Goal: Use online tool/utility: Utilize a website feature to perform a specific function

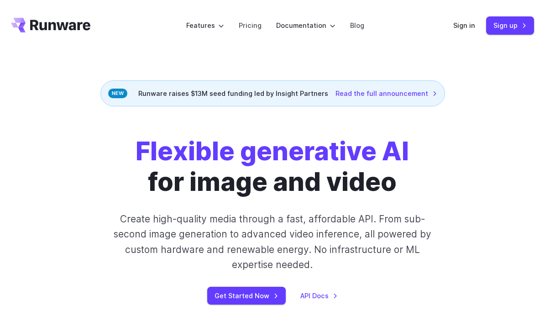
click at [465, 28] on link "Sign in" at bounding box center [465, 25] width 22 height 11
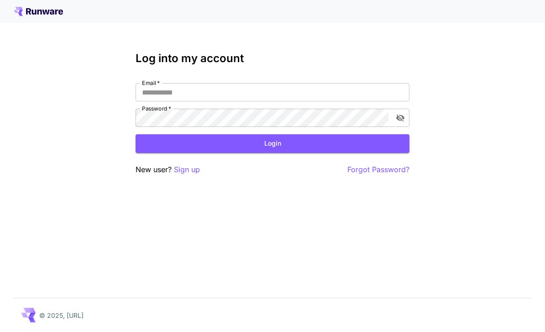
click at [152, 93] on input "Email   *" at bounding box center [273, 92] width 274 height 18
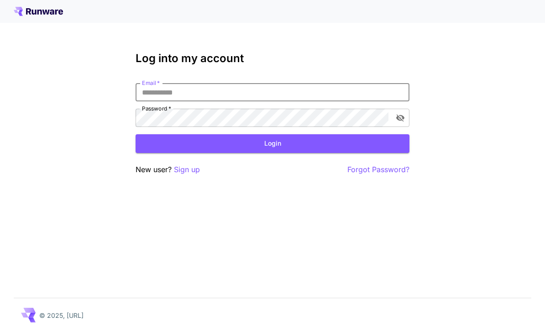
type input "**********"
click at [273, 143] on button "Login" at bounding box center [273, 143] width 274 height 19
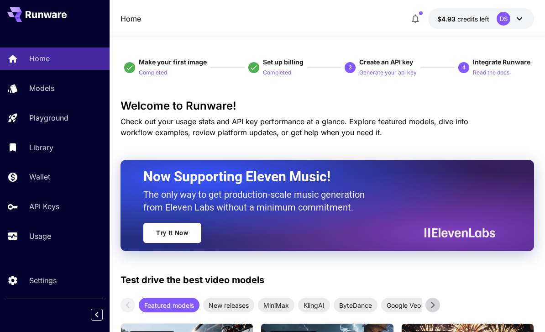
click at [38, 239] on p "Usage" at bounding box center [40, 236] width 22 height 11
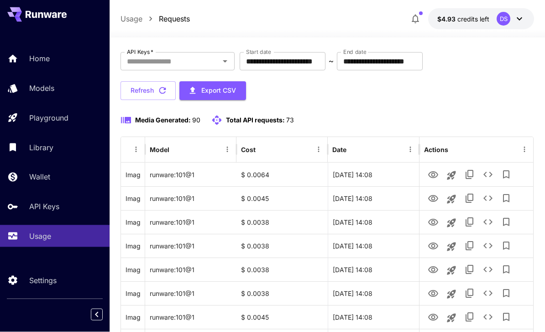
scroll to position [46, 0]
click at [433, 178] on icon "View" at bounding box center [433, 174] width 10 height 7
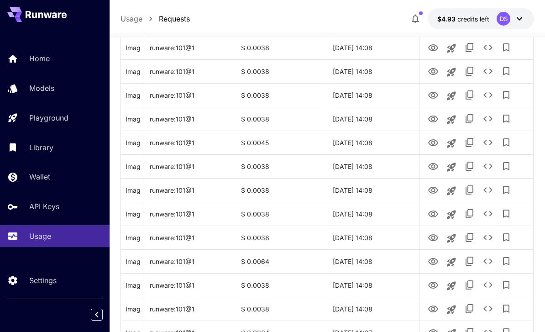
scroll to position [227, 0]
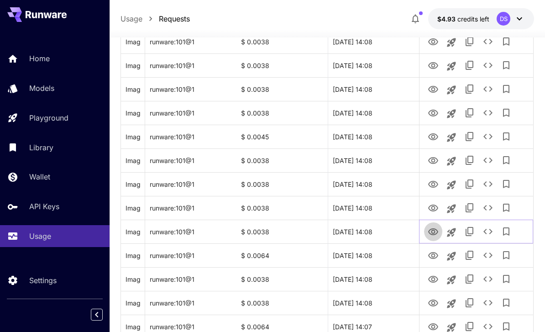
click at [428, 236] on icon "View" at bounding box center [433, 232] width 11 height 11
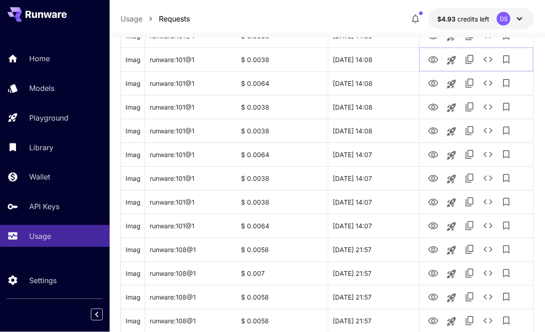
scroll to position [399, 0]
click at [438, 253] on icon "View" at bounding box center [433, 249] width 11 height 11
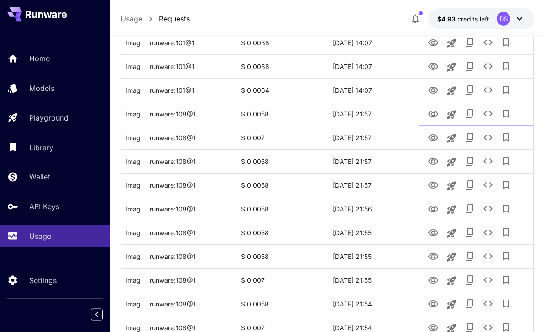
scroll to position [536, 0]
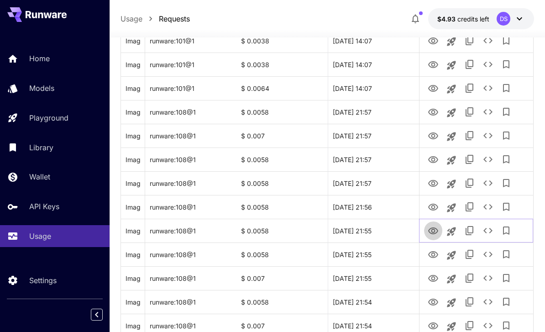
click at [431, 233] on icon "View" at bounding box center [433, 230] width 10 height 7
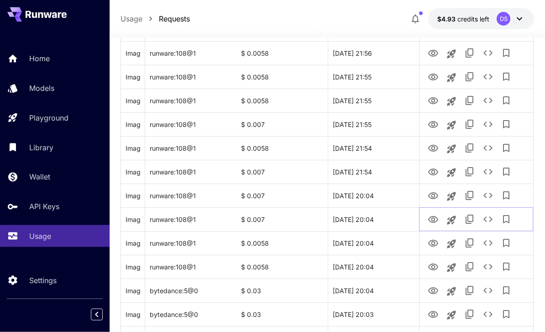
click at [452, 227] on button "Launch in playground" at bounding box center [452, 220] width 18 height 18
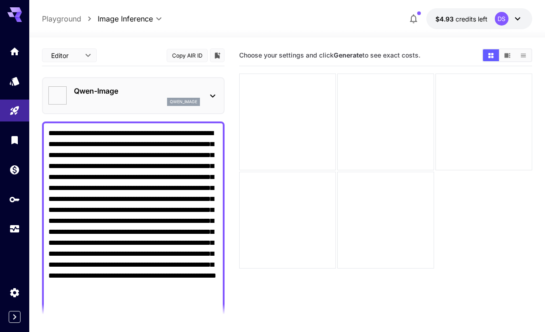
type input "**********"
click at [16, 200] on icon "API Keys" at bounding box center [14, 199] width 11 height 11
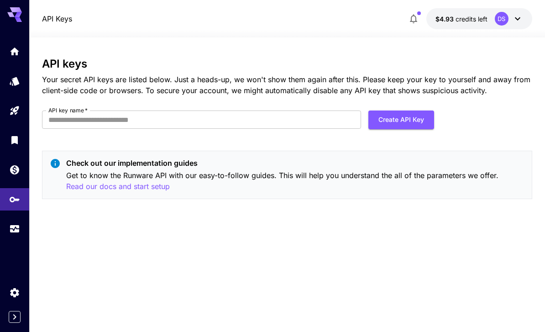
click at [13, 226] on icon "Usage" at bounding box center [14, 227] width 9 height 5
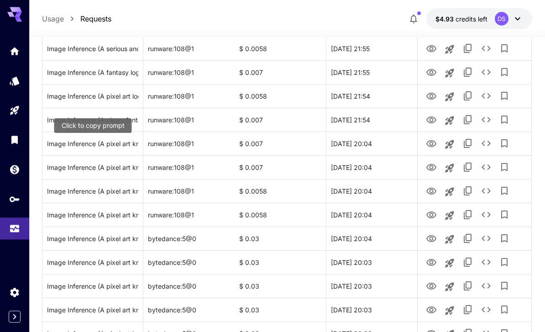
scroll to position [713, 0]
click at [432, 218] on icon "View" at bounding box center [432, 214] width 10 height 7
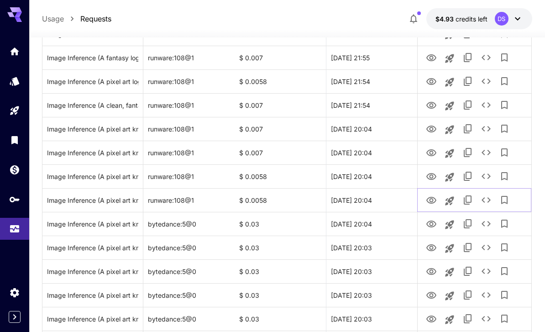
click at [450, 199] on icon "Launch in playground" at bounding box center [449, 200] width 9 height 9
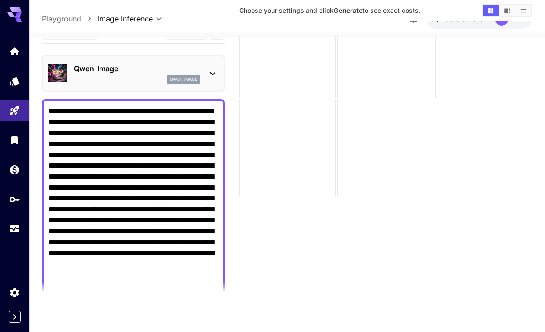
click at [84, 196] on textarea "**********" at bounding box center [133, 226] width 170 height 241
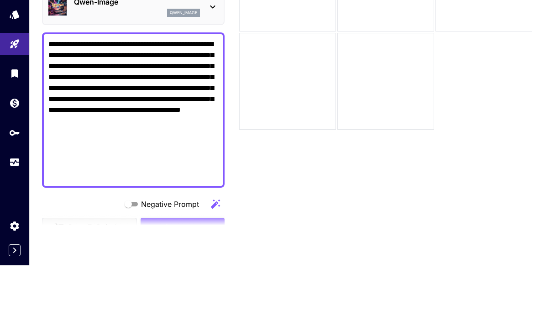
click at [102, 106] on textarea "**********" at bounding box center [133, 177] width 170 height 143
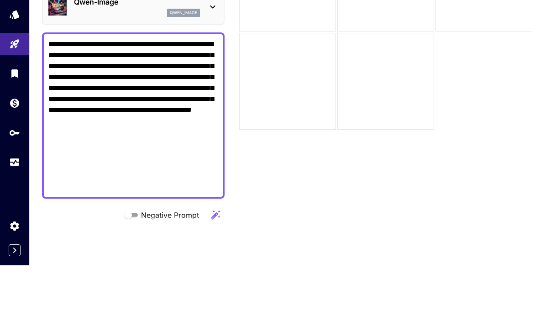
click at [60, 106] on textarea "**********" at bounding box center [133, 182] width 170 height 153
click at [127, 106] on textarea "**********" at bounding box center [133, 182] width 170 height 153
click at [86, 110] on textarea "**********" at bounding box center [133, 182] width 170 height 153
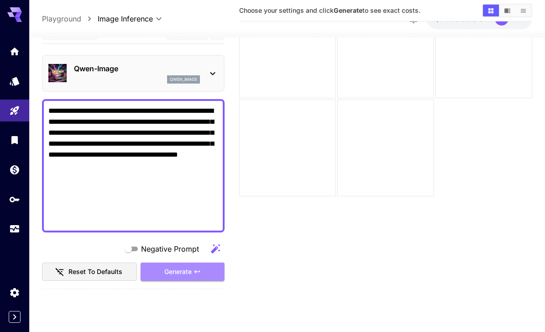
type textarea "**********"
click at [181, 266] on span "Generate" at bounding box center [177, 271] width 27 height 11
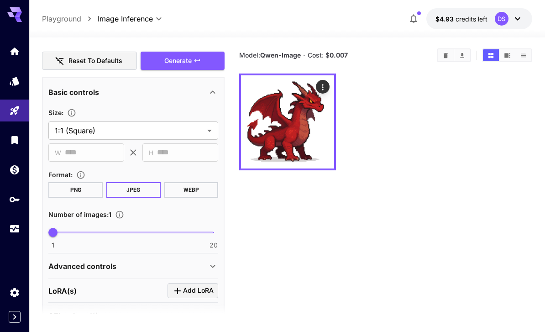
scroll to position [232, 0]
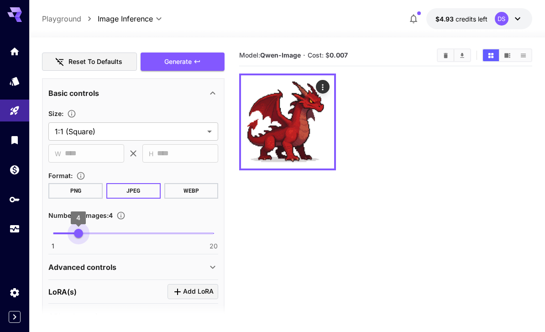
type input "*"
click at [173, 64] on span "Generate" at bounding box center [177, 61] width 27 height 11
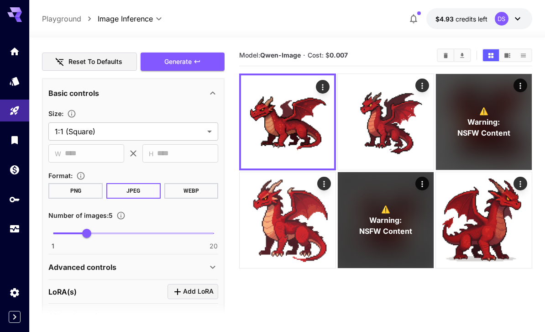
click at [0, 0] on icon "Open in fullscreen" at bounding box center [0, 0] width 0 height 0
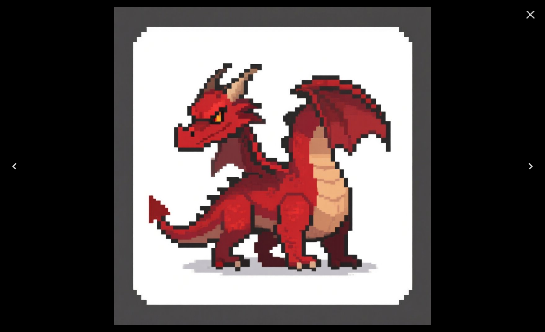
click at [532, 10] on icon "Close" at bounding box center [530, 14] width 15 height 15
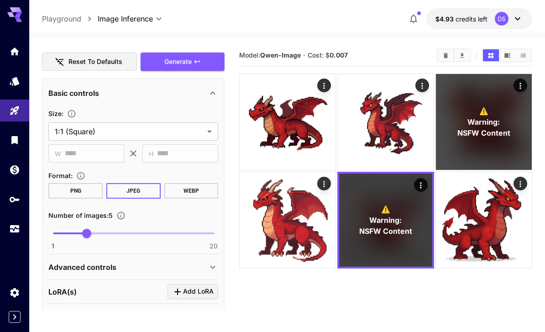
click at [0, 0] on icon "Open in fullscreen" at bounding box center [0, 0] width 0 height 0
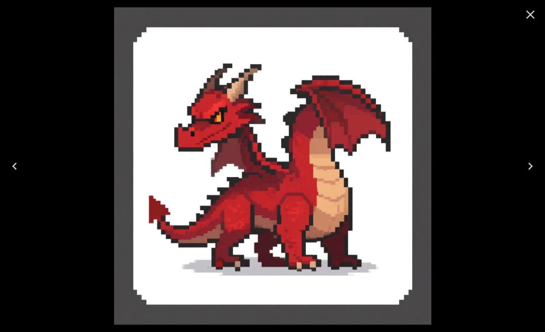
click at [496, 94] on div at bounding box center [272, 166] width 545 height 332
click at [534, 14] on icon "Close" at bounding box center [530, 14] width 15 height 15
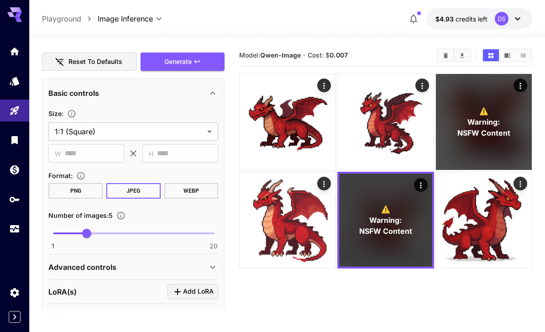
click at [492, 115] on p "⚠️ Warning: NSFW Content" at bounding box center [484, 122] width 53 height 33
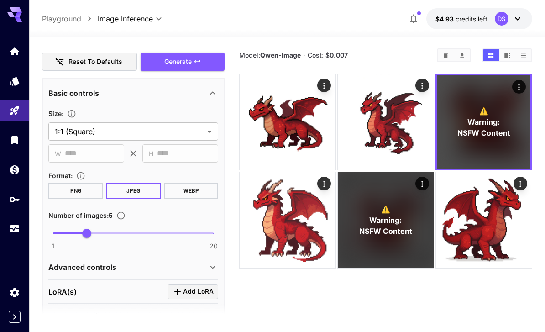
click at [0, 0] on icon "Open in fullscreen" at bounding box center [0, 0] width 0 height 0
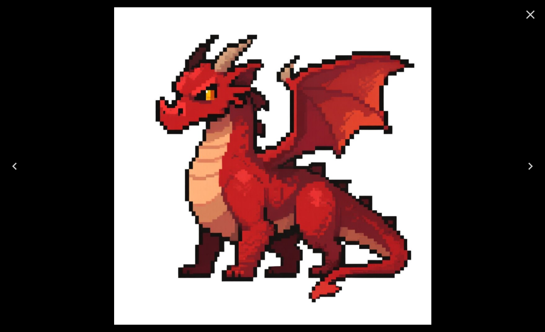
click at [528, 18] on icon "Close" at bounding box center [531, 15] width 9 height 9
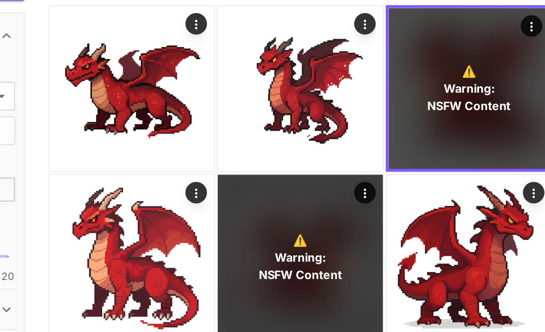
click at [0, 0] on icon "Open in fullscreen" at bounding box center [0, 0] width 0 height 0
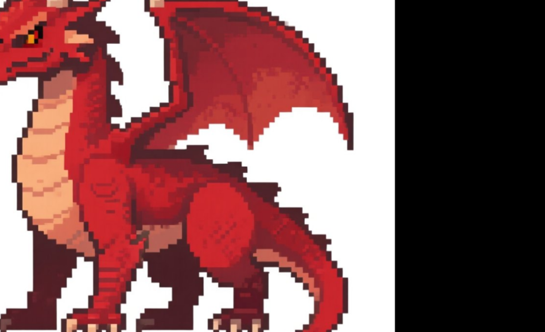
click at [114, 74] on img at bounding box center [272, 165] width 317 height 317
click at [168, 89] on img at bounding box center [272, 165] width 317 height 317
click at [120, 74] on img at bounding box center [272, 165] width 317 height 317
click at [183, 122] on img at bounding box center [272, 165] width 317 height 317
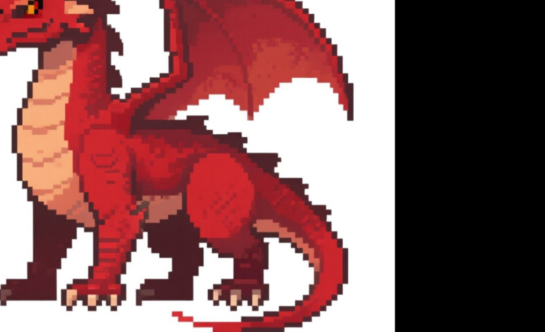
click at [285, 40] on div at bounding box center [272, 166] width 545 height 332
click at [116, 100] on img at bounding box center [272, 165] width 317 height 317
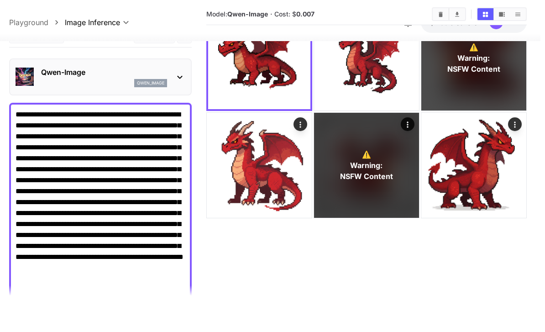
scroll to position [59, 0]
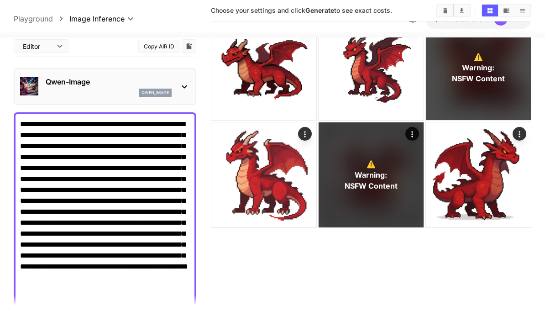
click at [306, 133] on icon "Actions" at bounding box center [305, 134] width 9 height 9
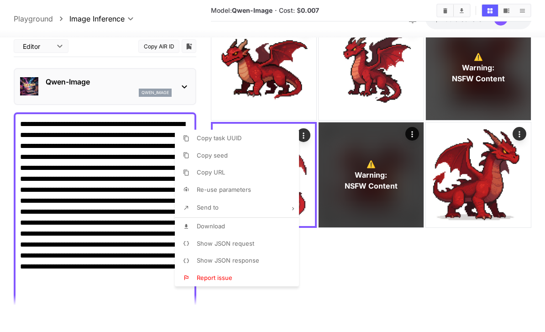
click at [234, 190] on span "Re-use parameters" at bounding box center [224, 189] width 54 height 7
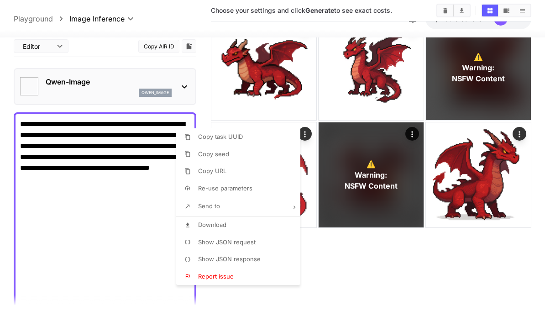
type input "*"
type input "**********"
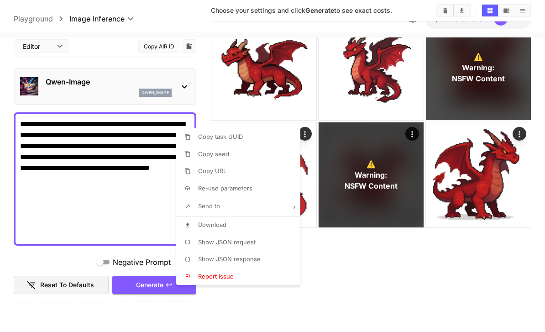
click at [139, 188] on div at bounding box center [272, 166] width 545 height 332
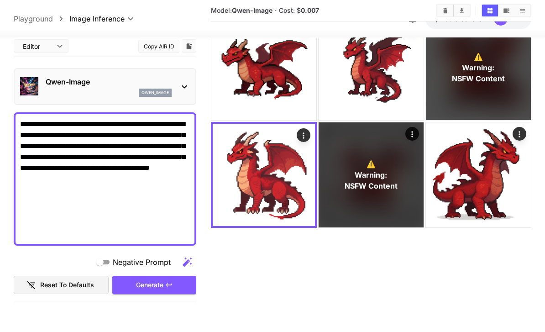
click at [138, 185] on textarea "**********" at bounding box center [105, 179] width 170 height 121
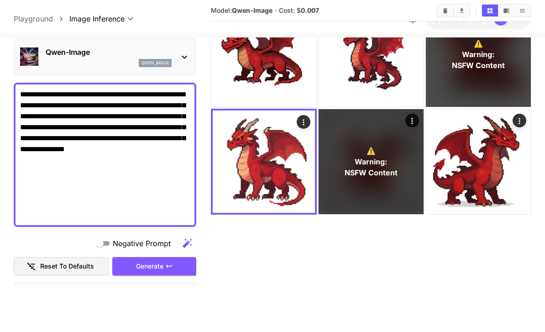
scroll to position [11, 0]
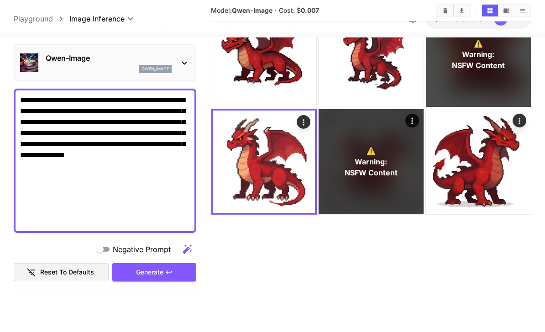
click at [156, 267] on span "Generate" at bounding box center [149, 272] width 27 height 11
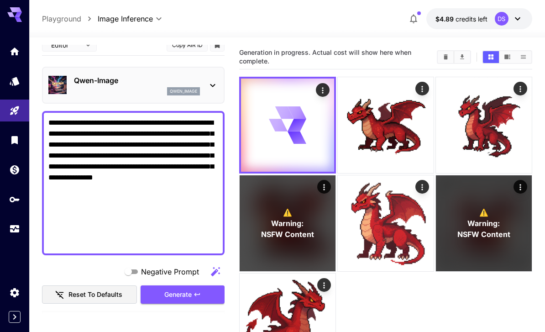
scroll to position [12, 0]
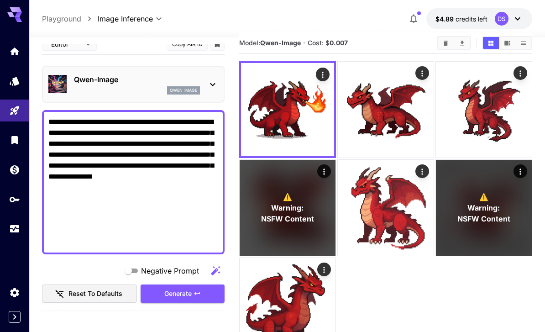
click at [82, 185] on textarea "**********" at bounding box center [133, 182] width 170 height 132
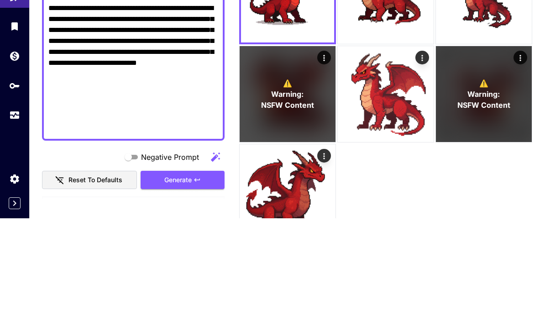
scroll to position [101, 0]
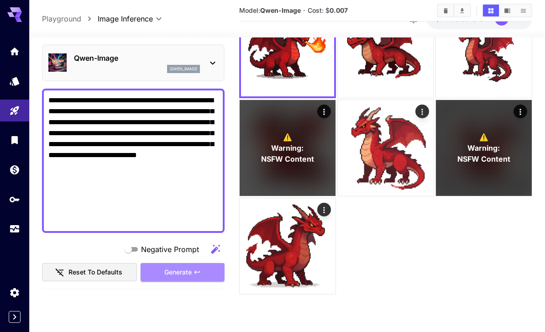
type textarea "**********"
click at [188, 267] on span "Generate" at bounding box center [177, 272] width 27 height 11
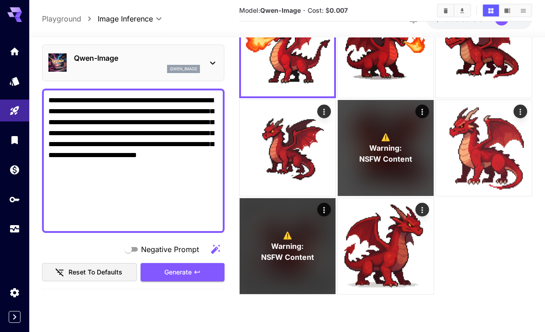
scroll to position [0, 0]
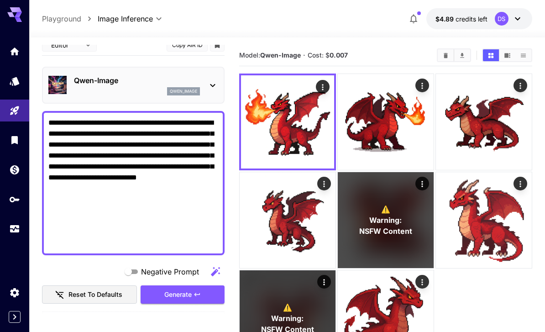
click at [191, 296] on span "Generate" at bounding box center [177, 294] width 27 height 11
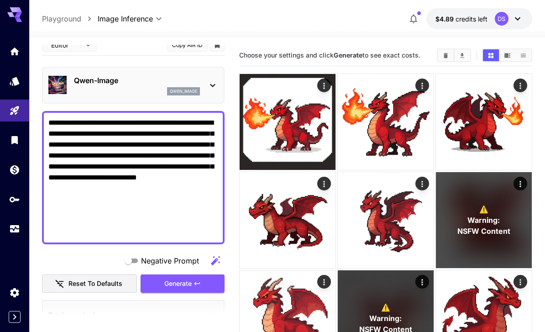
click at [421, 86] on icon "Actions" at bounding box center [422, 85] width 9 height 9
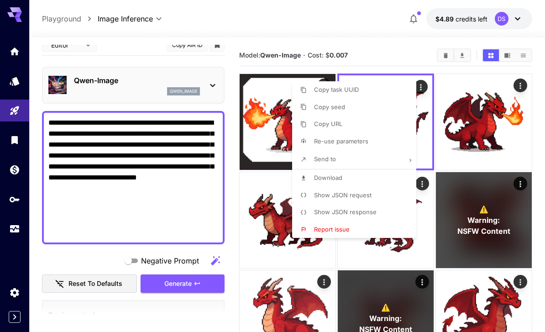
click at [325, 160] on span "Send to" at bounding box center [325, 158] width 22 height 7
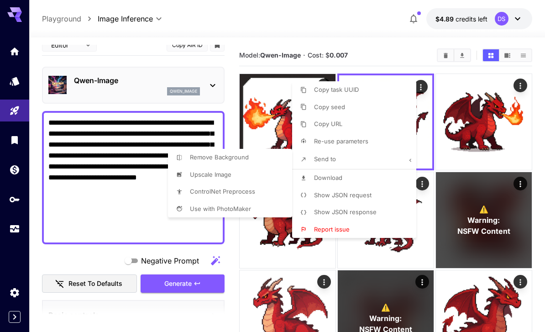
click at [323, 21] on div at bounding box center [272, 166] width 545 height 332
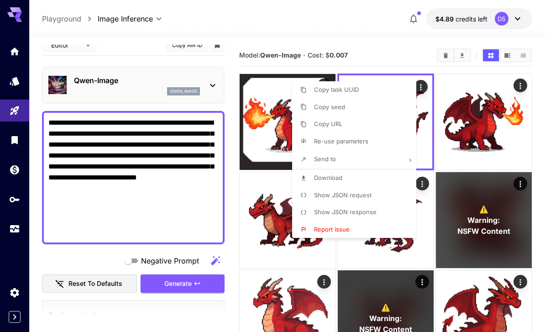
click at [334, 41] on div at bounding box center [272, 166] width 545 height 332
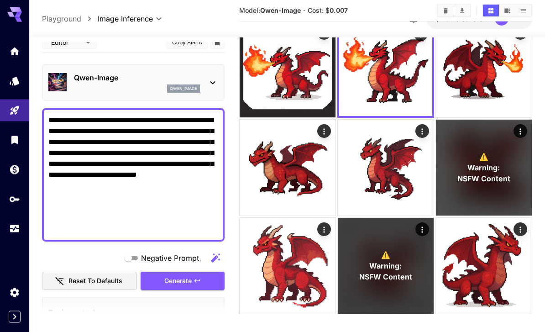
scroll to position [72, 0]
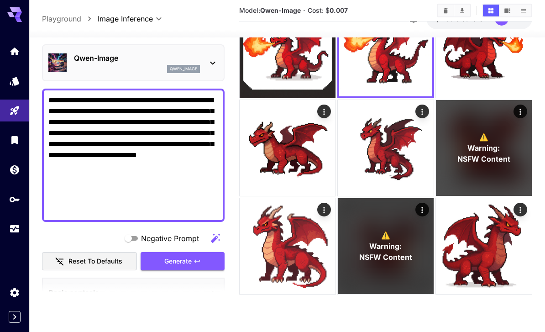
click at [324, 213] on icon "Actions" at bounding box center [324, 210] width 9 height 9
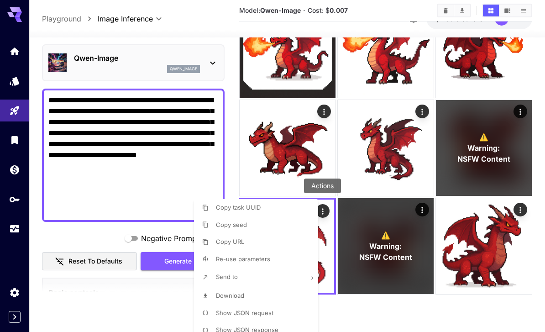
click at [364, 328] on div at bounding box center [272, 166] width 545 height 332
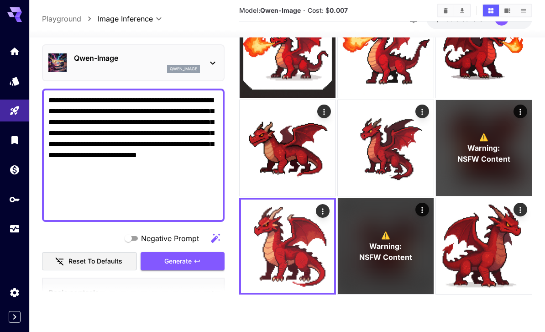
click at [318, 214] on icon "Actions" at bounding box center [322, 211] width 9 height 9
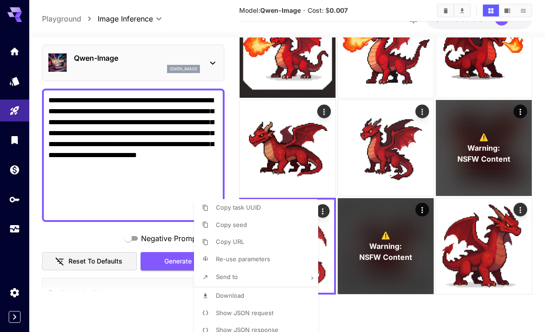
click at [226, 278] on span "Send to" at bounding box center [227, 276] width 22 height 7
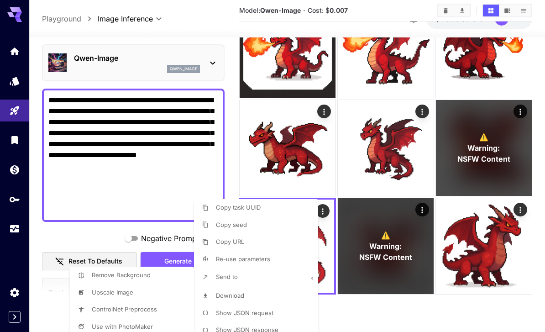
click at [116, 274] on span "Remove Background" at bounding box center [121, 274] width 59 height 7
type input "**********"
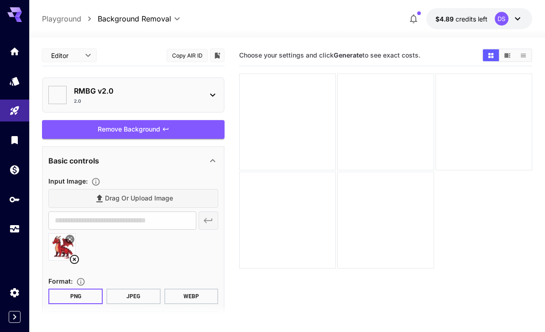
type input "**********"
click at [94, 128] on div "Remove Background" at bounding box center [133, 129] width 183 height 19
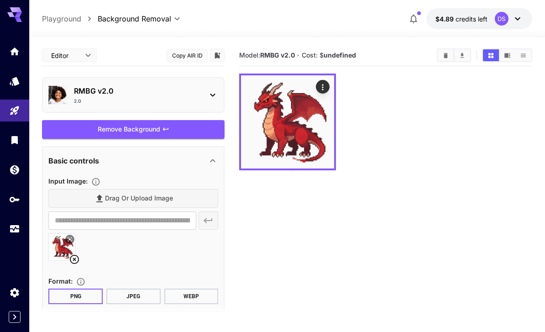
click at [324, 86] on icon "Actions" at bounding box center [322, 87] width 9 height 9
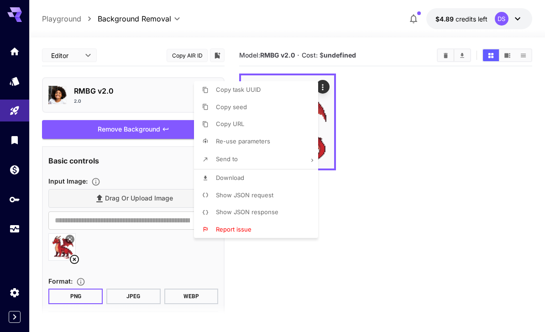
click at [242, 158] on li "Send to" at bounding box center [259, 159] width 130 height 19
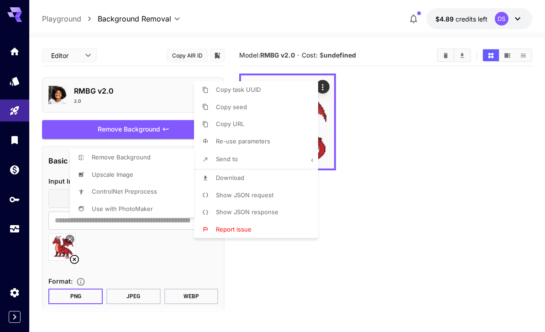
click at [241, 178] on div at bounding box center [272, 166] width 545 height 332
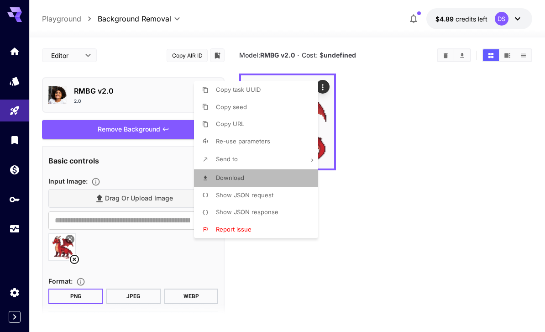
click at [236, 179] on span "Download" at bounding box center [230, 177] width 28 height 7
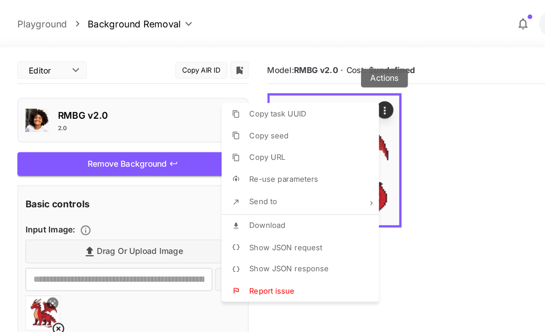
click at [352, 97] on div at bounding box center [272, 166] width 545 height 332
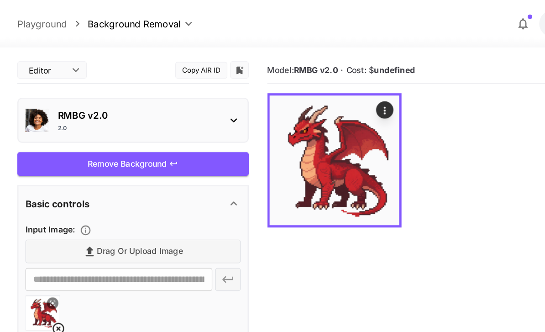
click at [0, 0] on button "Open in fullscreen" at bounding box center [0, 0] width 0 height 0
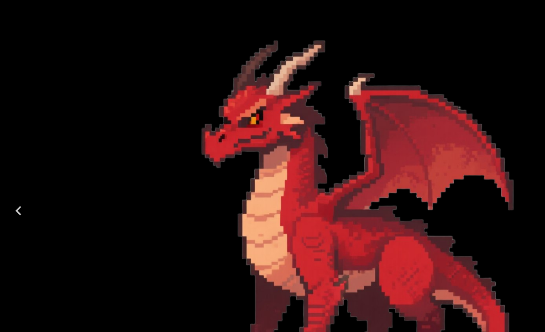
click at [275, 132] on img at bounding box center [272, 165] width 317 height 317
click at [236, 138] on img at bounding box center [272, 165] width 317 height 317
click at [340, 71] on img at bounding box center [272, 165] width 317 height 317
type input "**********"
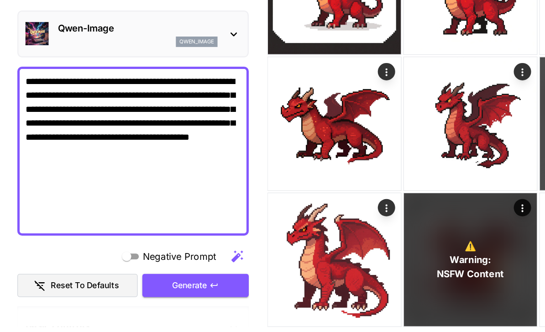
scroll to position [101, 0]
